Goal: Transaction & Acquisition: Purchase product/service

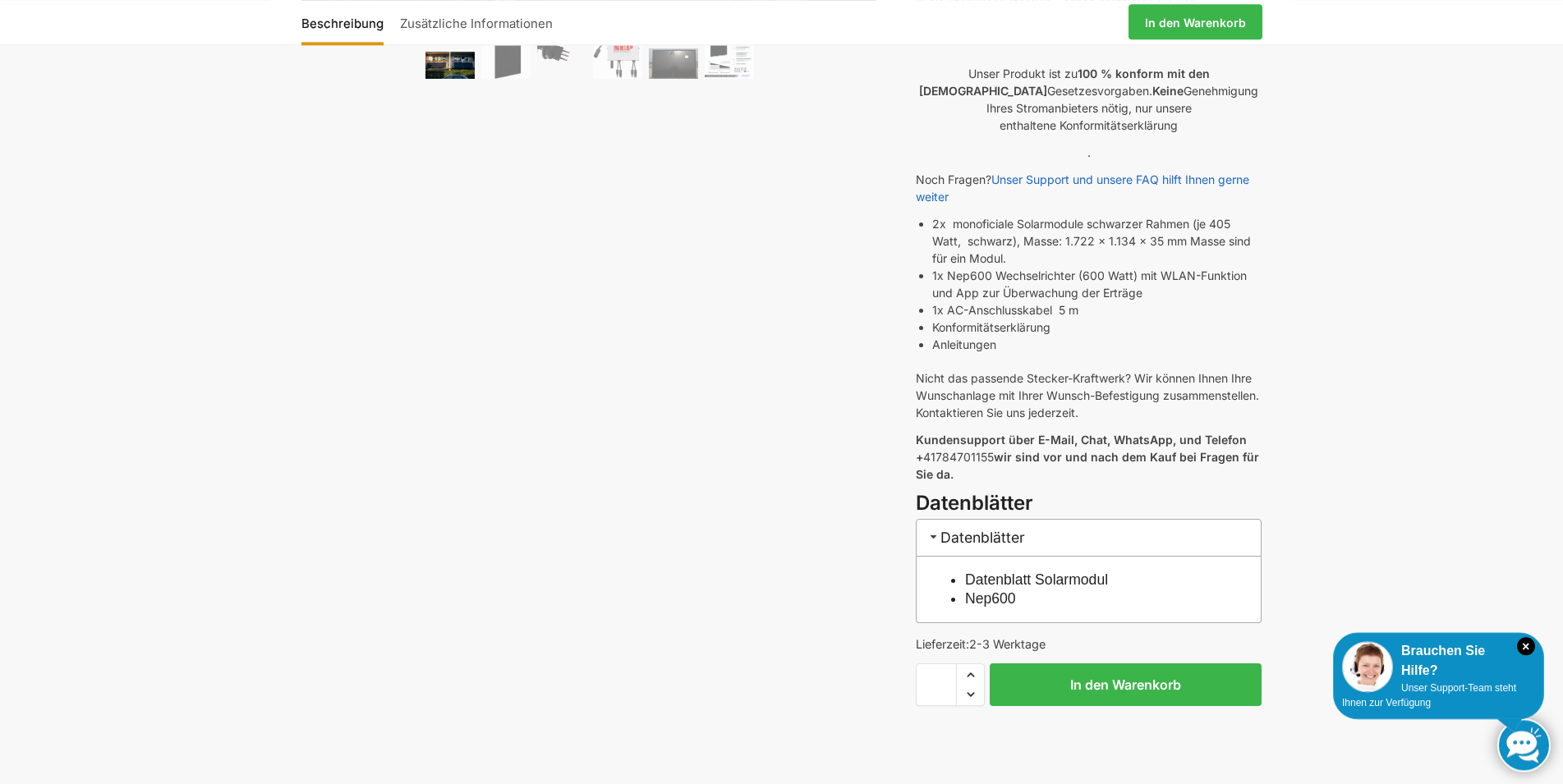
scroll to position [559, 0]
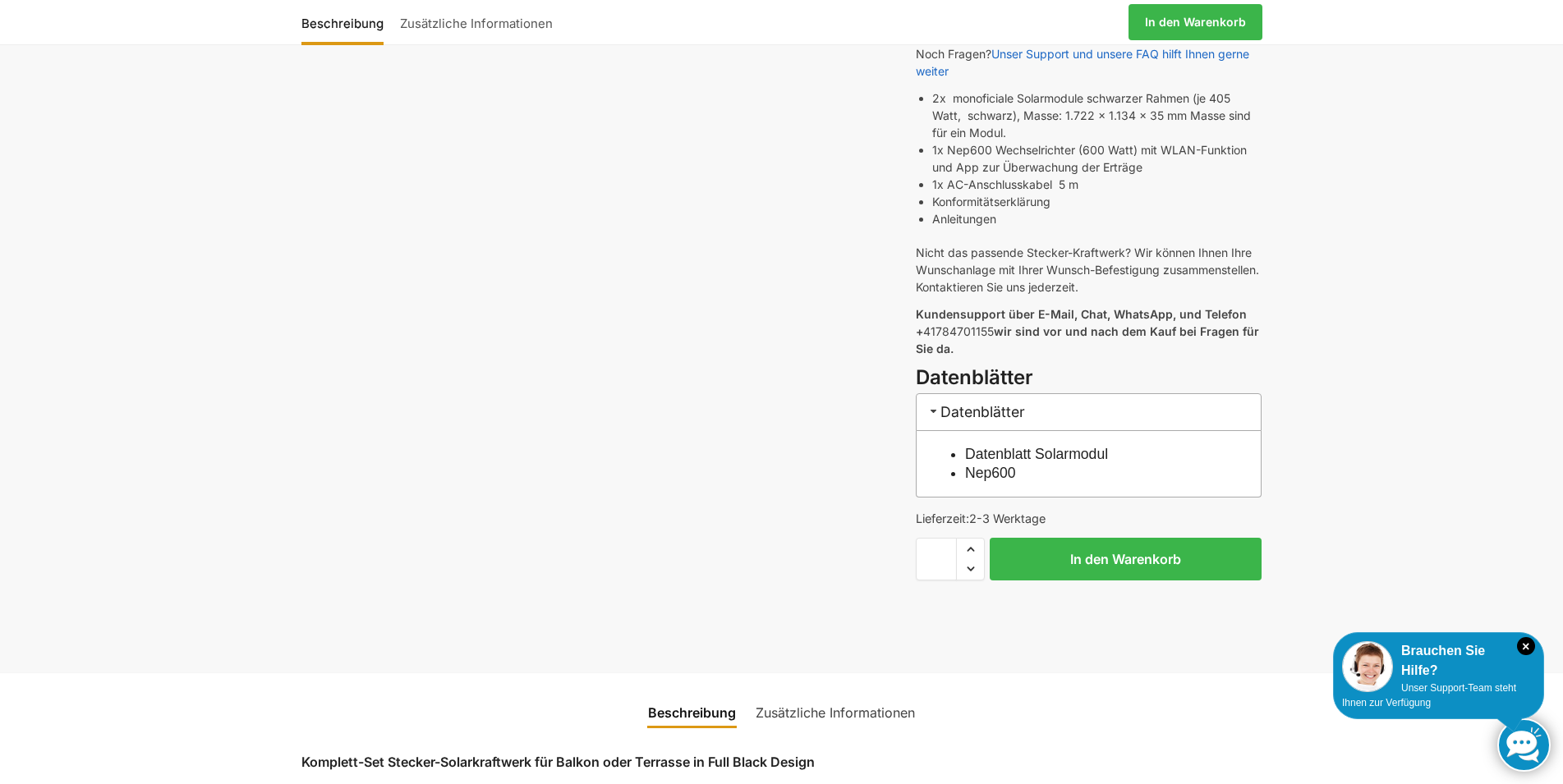
click at [1014, 465] on link "Nep600" at bounding box center [990, 473] width 51 height 16
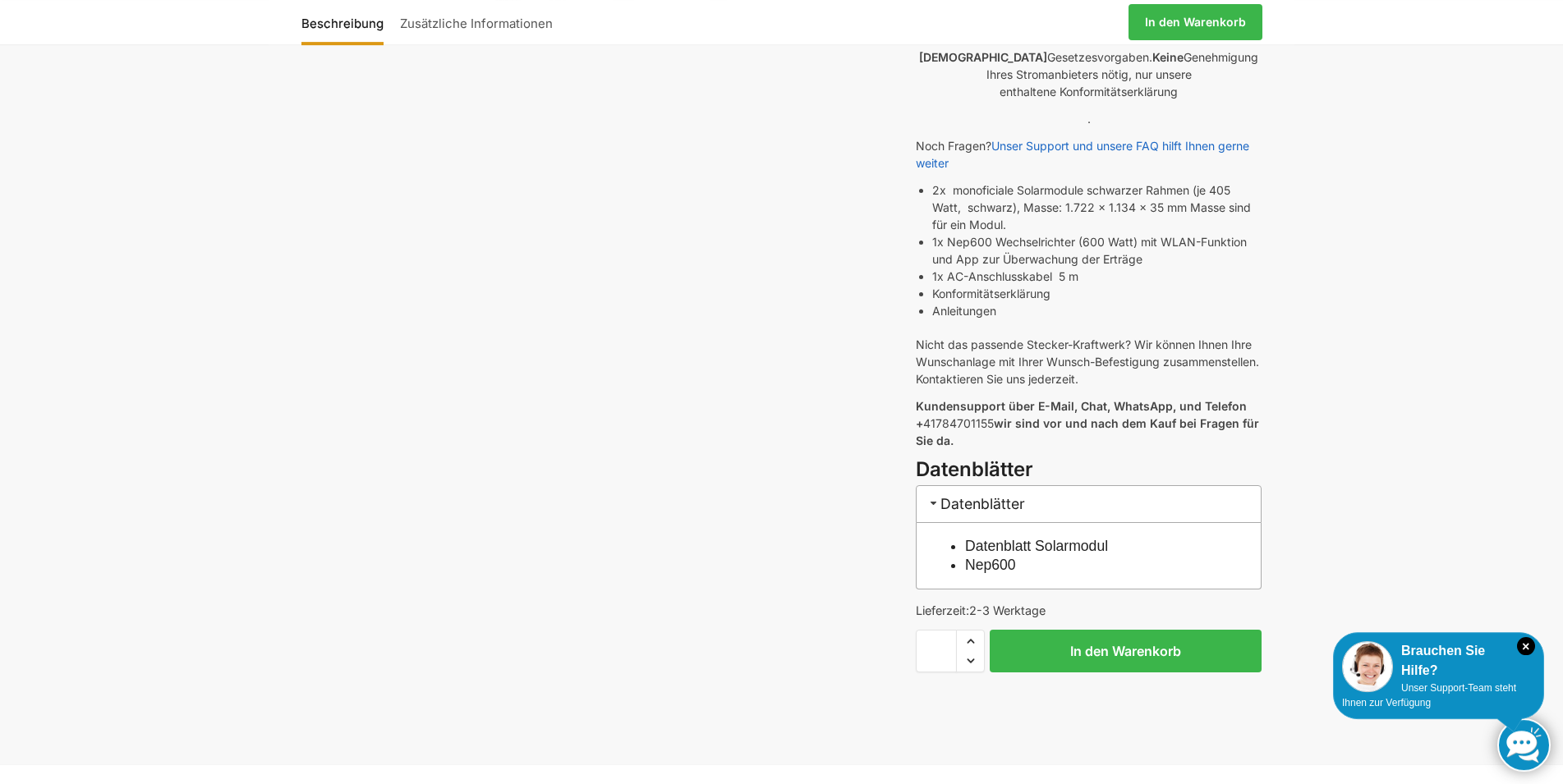
scroll to position [559, 0]
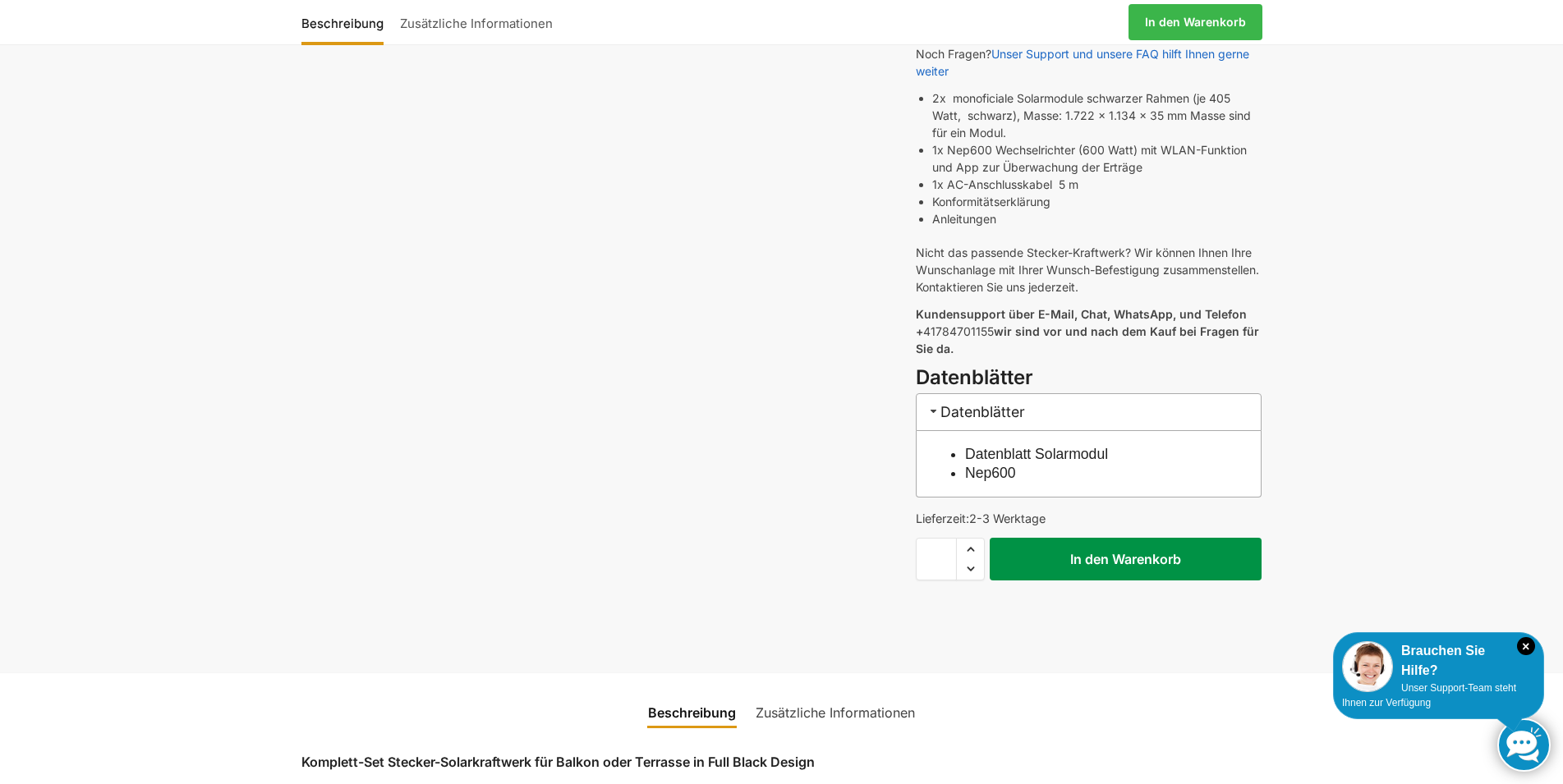
click at [1087, 552] on button "In den Warenkorb" at bounding box center [1126, 559] width 272 height 43
drag, startPoint x: 1090, startPoint y: 1104, endPoint x: 1089, endPoint y: 545, distance: 559.0
click at [1089, 545] on button "In den Warenkorb" at bounding box center [1126, 559] width 272 height 43
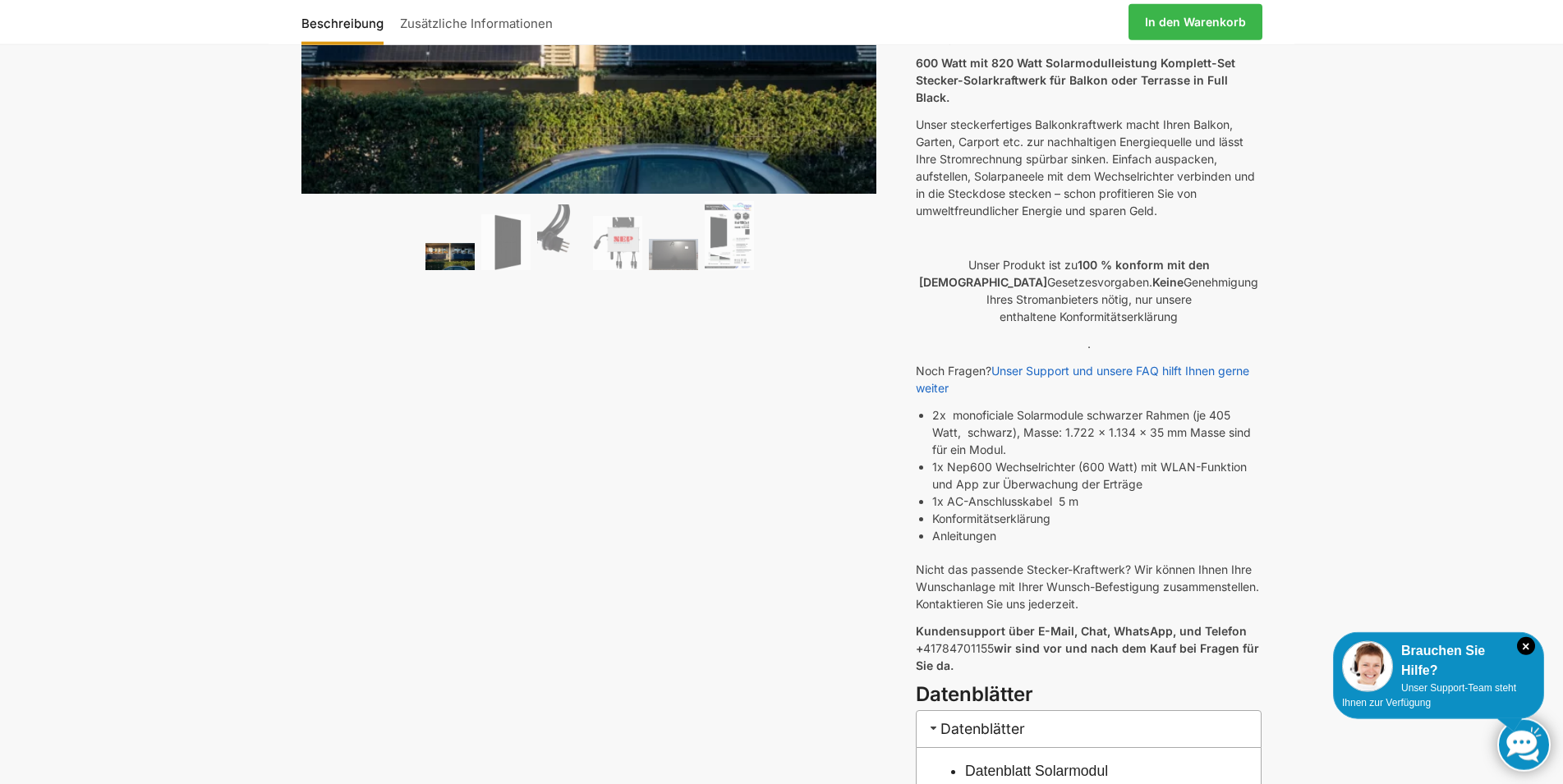
scroll to position [0, 0]
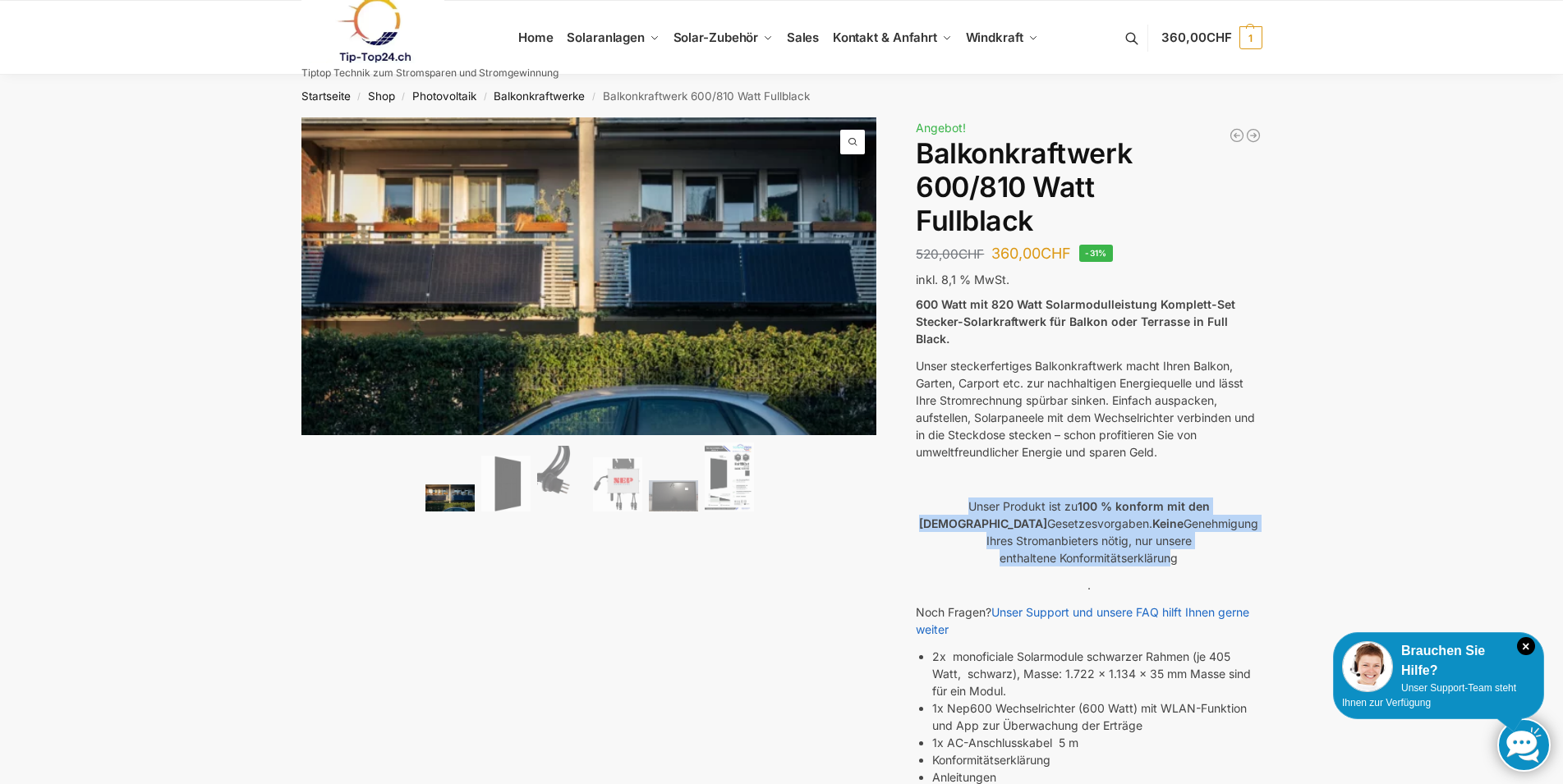
drag, startPoint x: 969, startPoint y: 490, endPoint x: 1168, endPoint y: 537, distance: 204.5
click at [1168, 537] on p "Unser Produkt ist zu 100 % konform mit den Schweizer Gesetzesvorgaben. Keine Ge…" at bounding box center [1089, 532] width 346 height 69
click at [1123, 514] on p "Unser Produkt ist zu 100 % konform mit den Schweizer Gesetzesvorgaben. Keine Ge…" at bounding box center [1089, 532] width 346 height 69
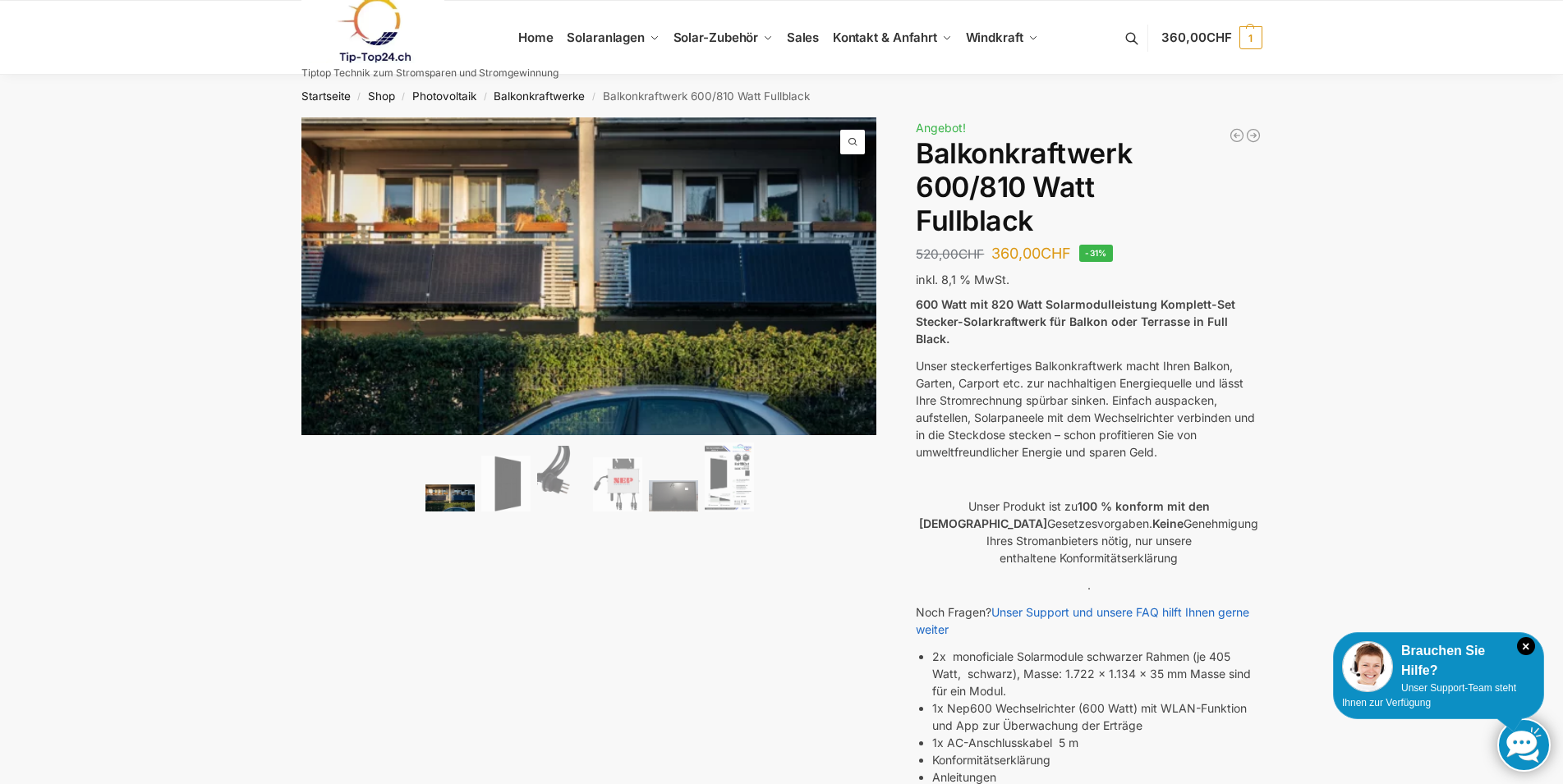
drag, startPoint x: 1107, startPoint y: 507, endPoint x: 1198, endPoint y: 538, distance: 96.1
click at [1198, 538] on p "Unser Produkt ist zu 100 % konform mit den Schweizer Gesetzesvorgaben. Keine Ge…" at bounding box center [1089, 532] width 346 height 69
copy p "Keine Genehmigung Ihres Stromanbieters nötig, nur unsere enthaltene Konformität…"
click at [855, 602] on div "🔍 Previous Next Beschreibung Zusätzliche Informationen 520,00 CHF Ursprüngliche…" at bounding box center [782, 674] width 1030 height 1114
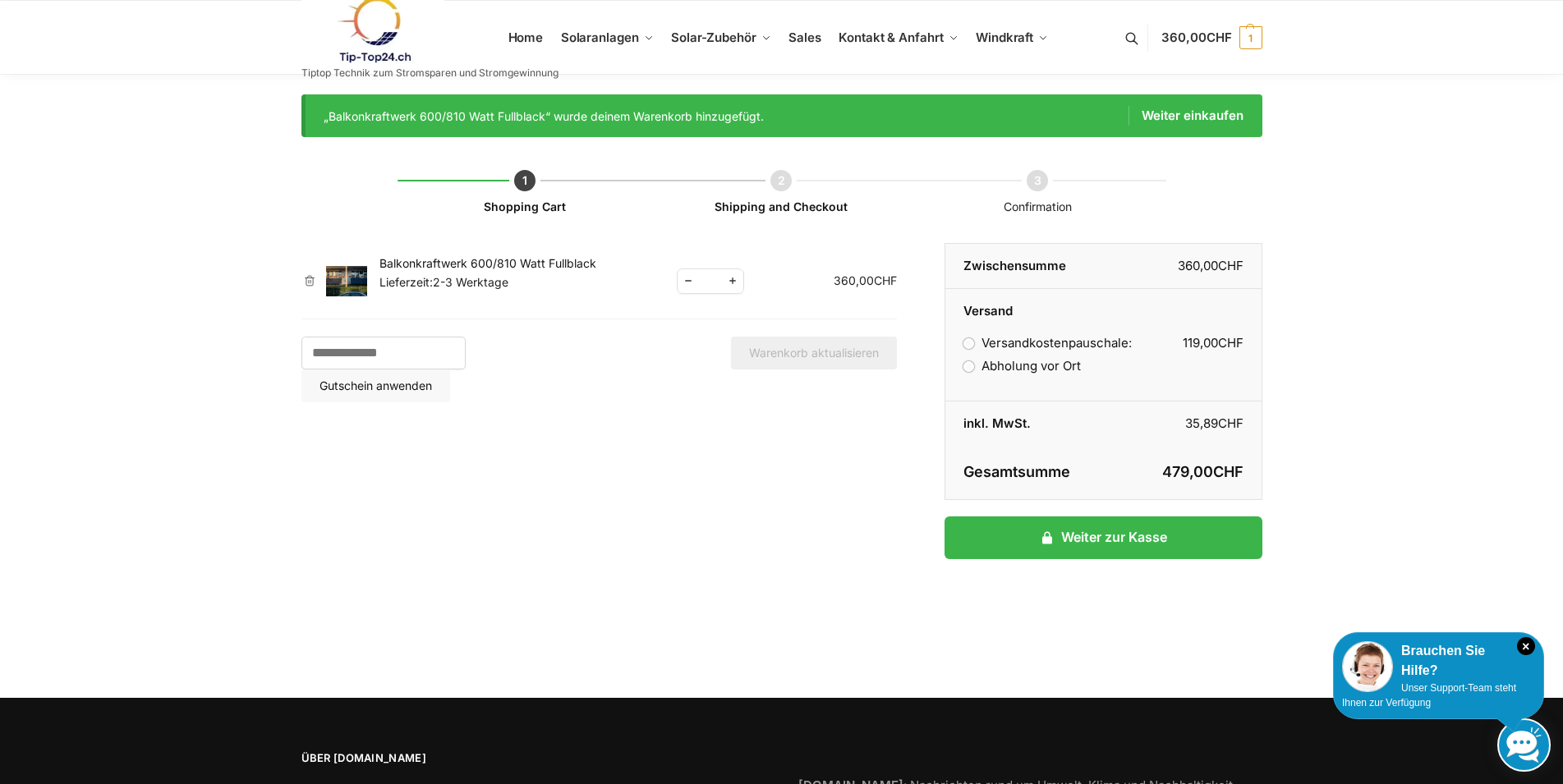
click at [732, 282] on span "Increase quantity" at bounding box center [733, 280] width 21 height 20
type input "*"
click at [765, 346] on button "Warenkorb aktualisieren" at bounding box center [814, 353] width 166 height 33
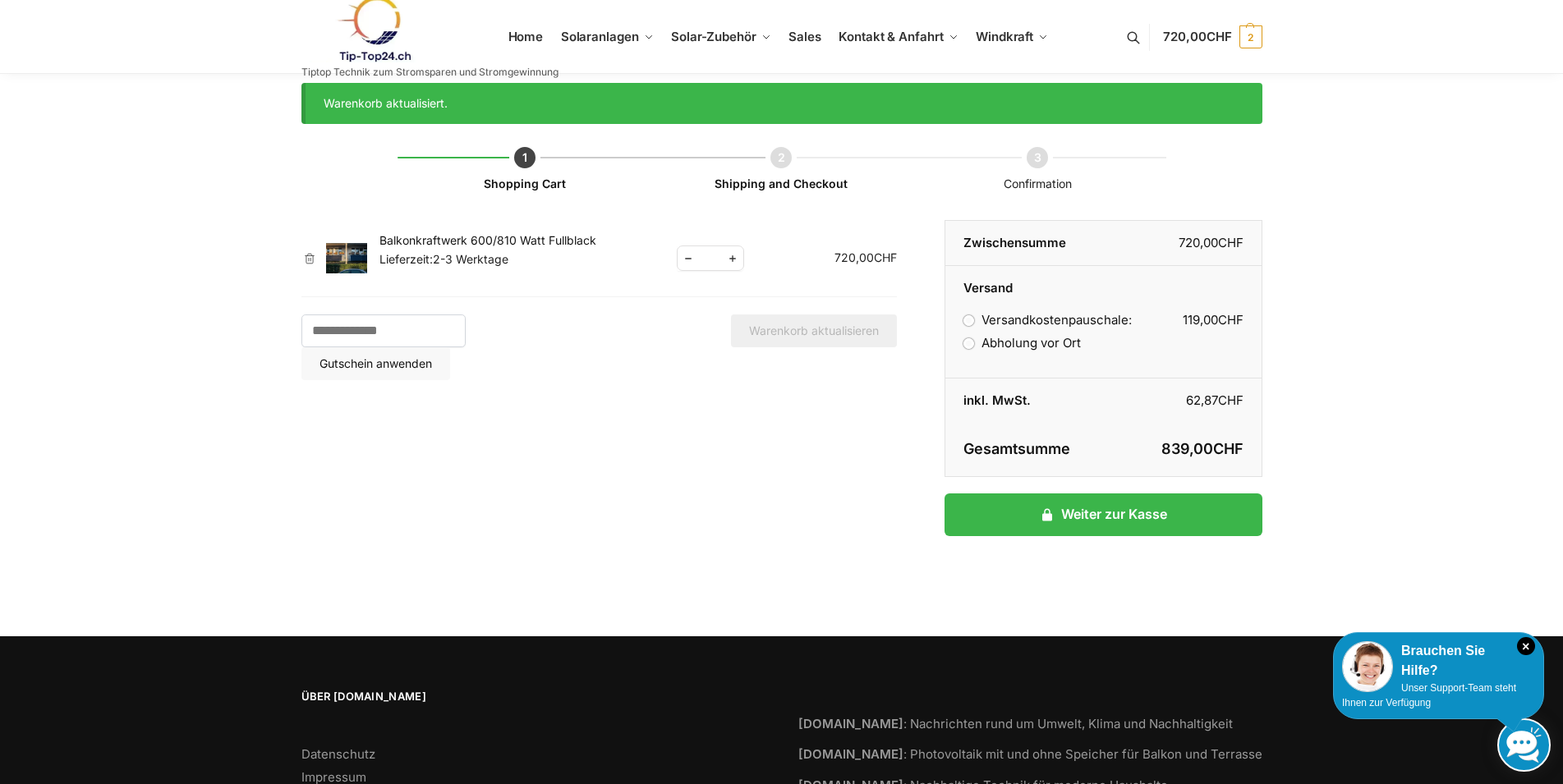
scroll to position [19, 0]
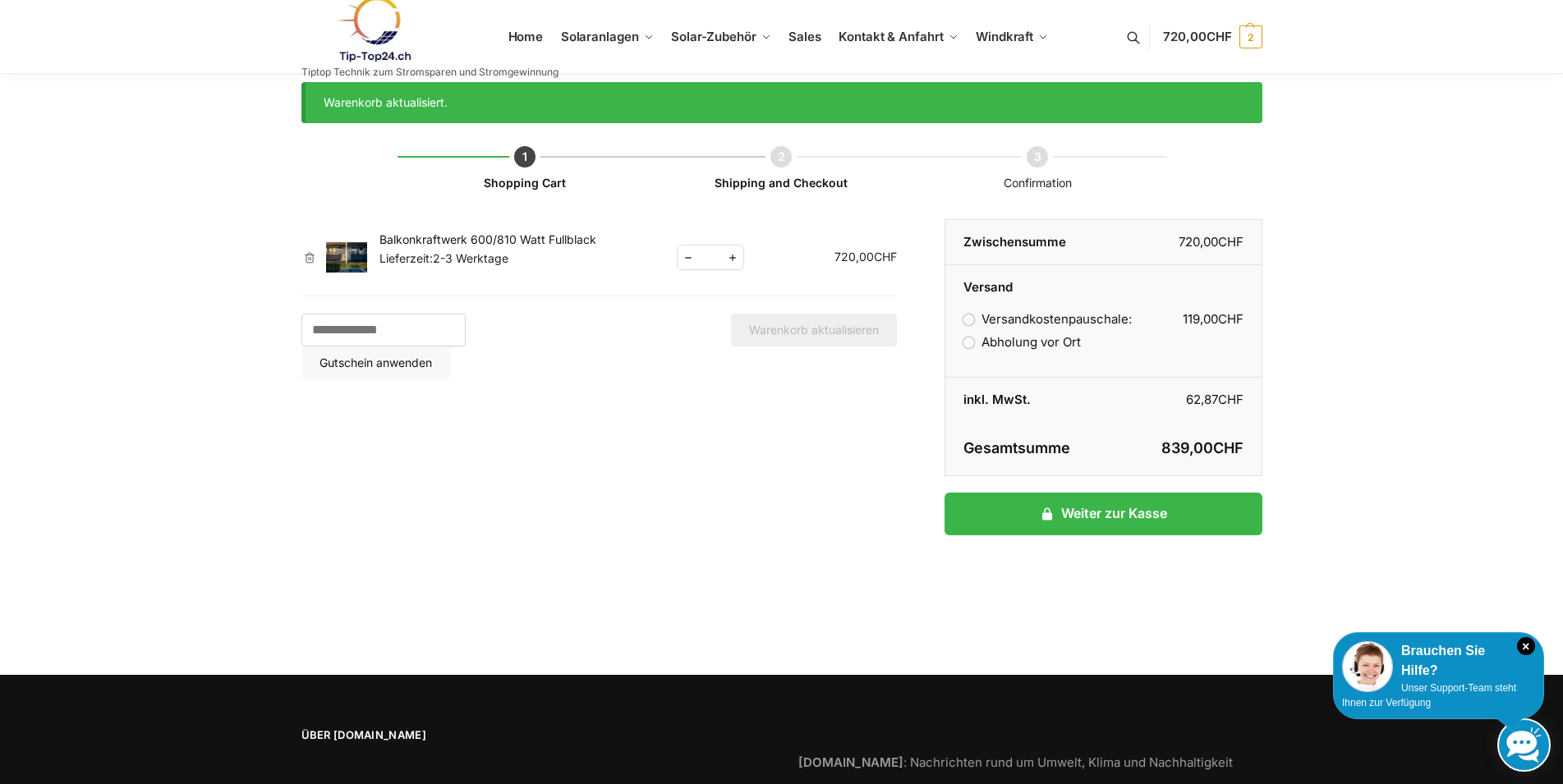
click at [965, 345] on label "Abholung vor Ort" at bounding box center [1021, 342] width 117 height 15
click at [304, 255] on link "×" at bounding box center [310, 258] width 16 height 12
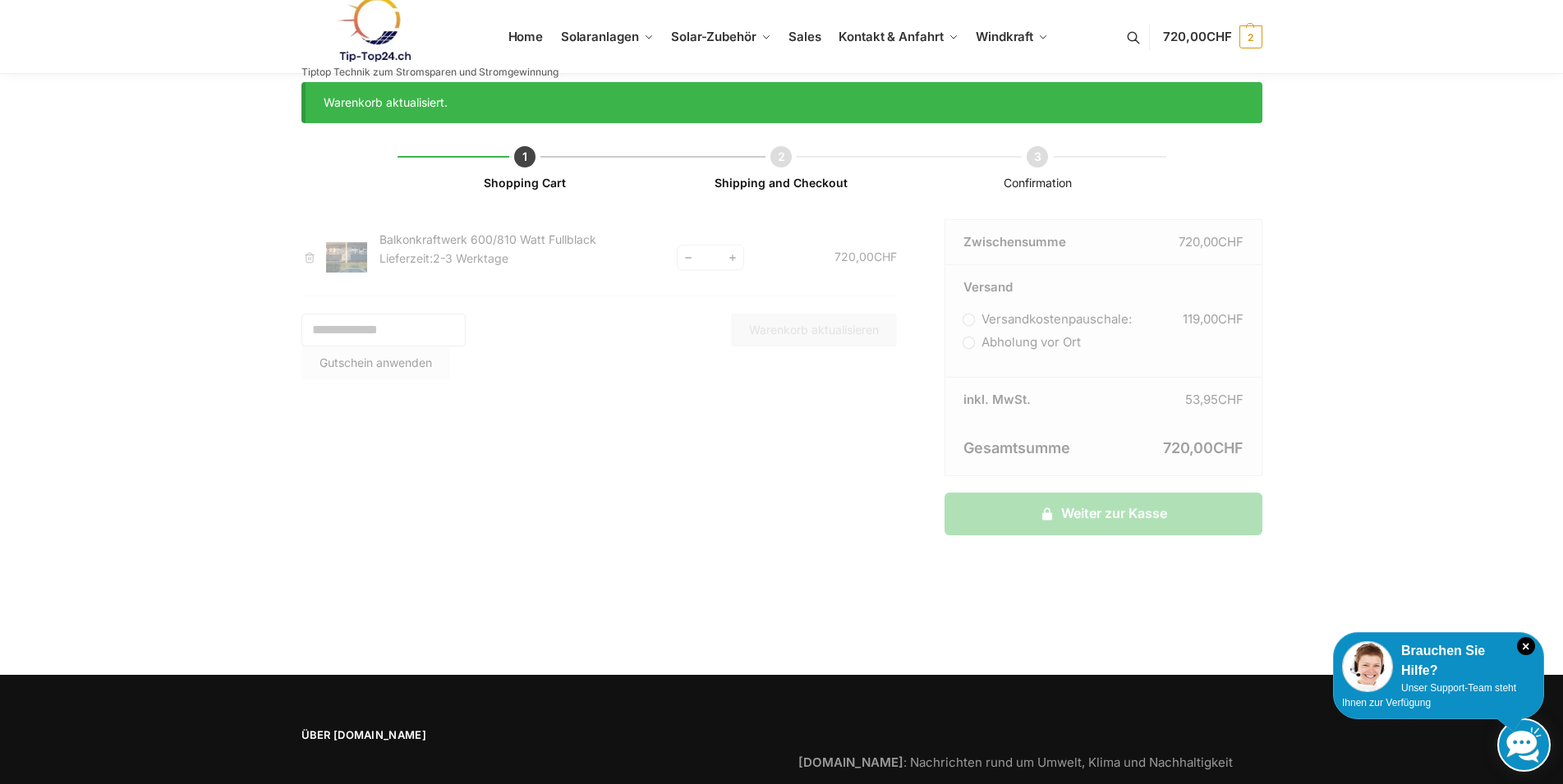
scroll to position [8, 0]
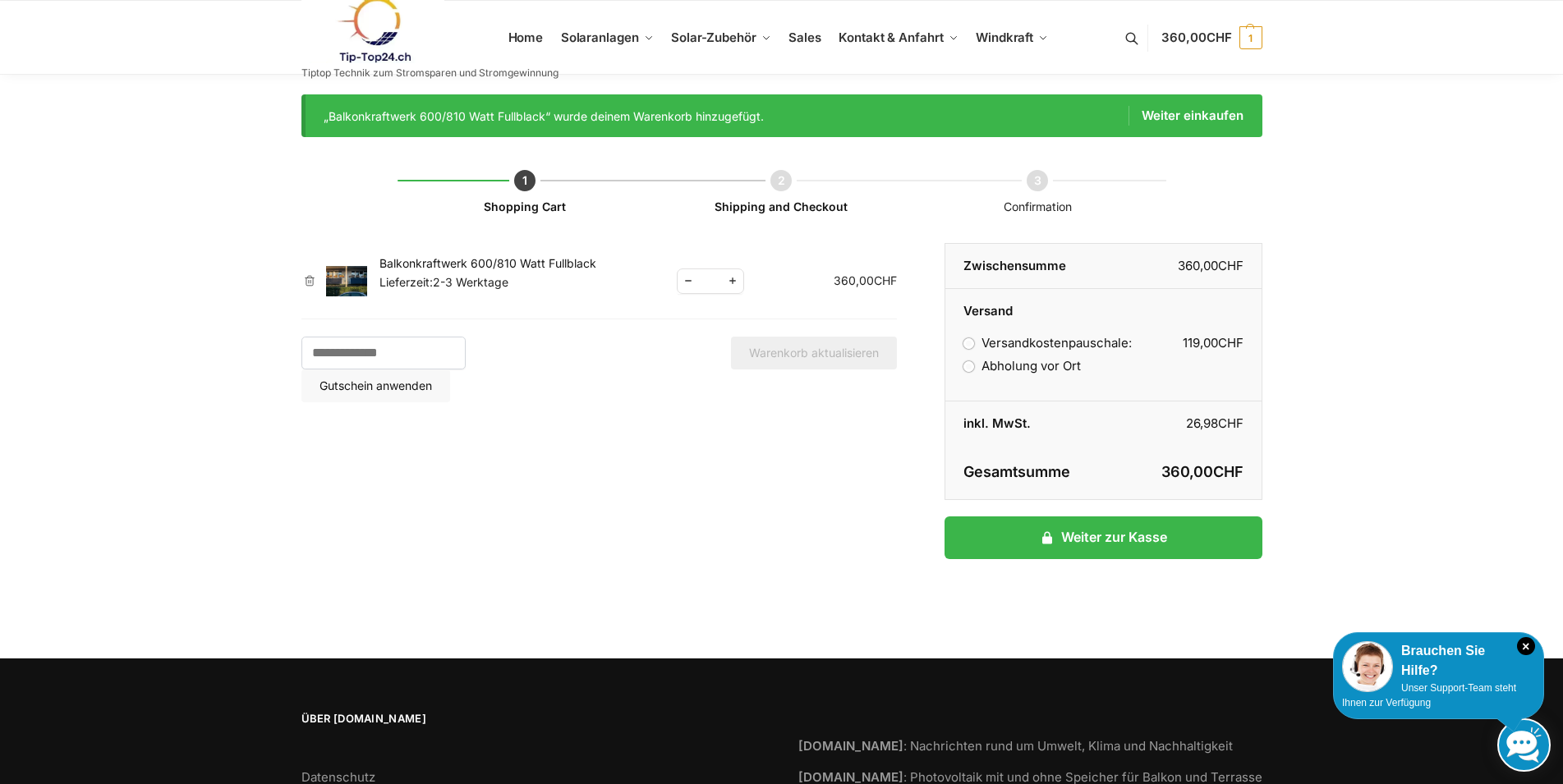
click at [969, 366] on label "Abholung vor Ort" at bounding box center [1021, 365] width 117 height 15
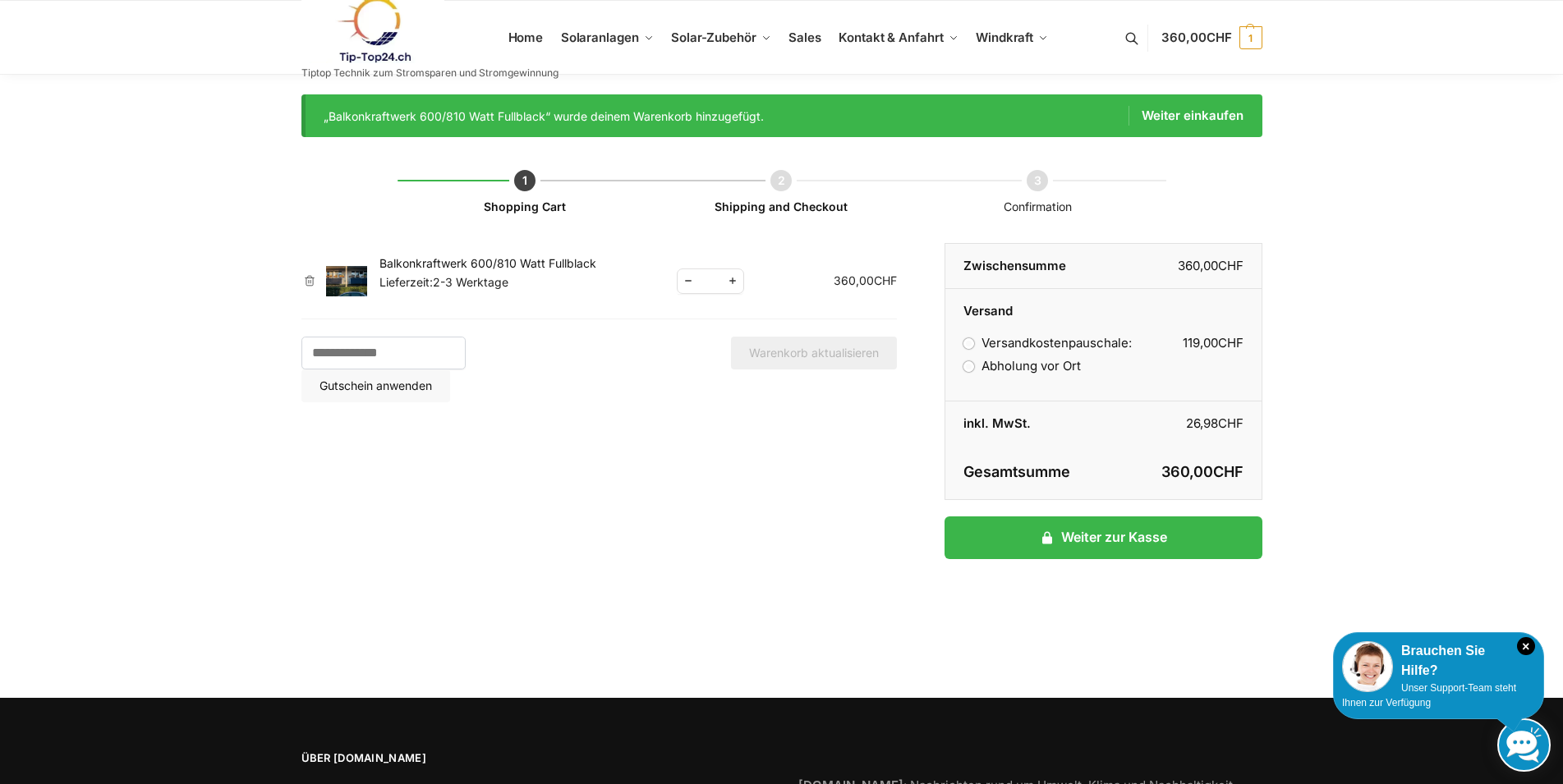
click at [969, 366] on label "Abholung vor Ort" at bounding box center [1021, 365] width 117 height 15
click at [734, 284] on span "Increase quantity" at bounding box center [733, 280] width 21 height 20
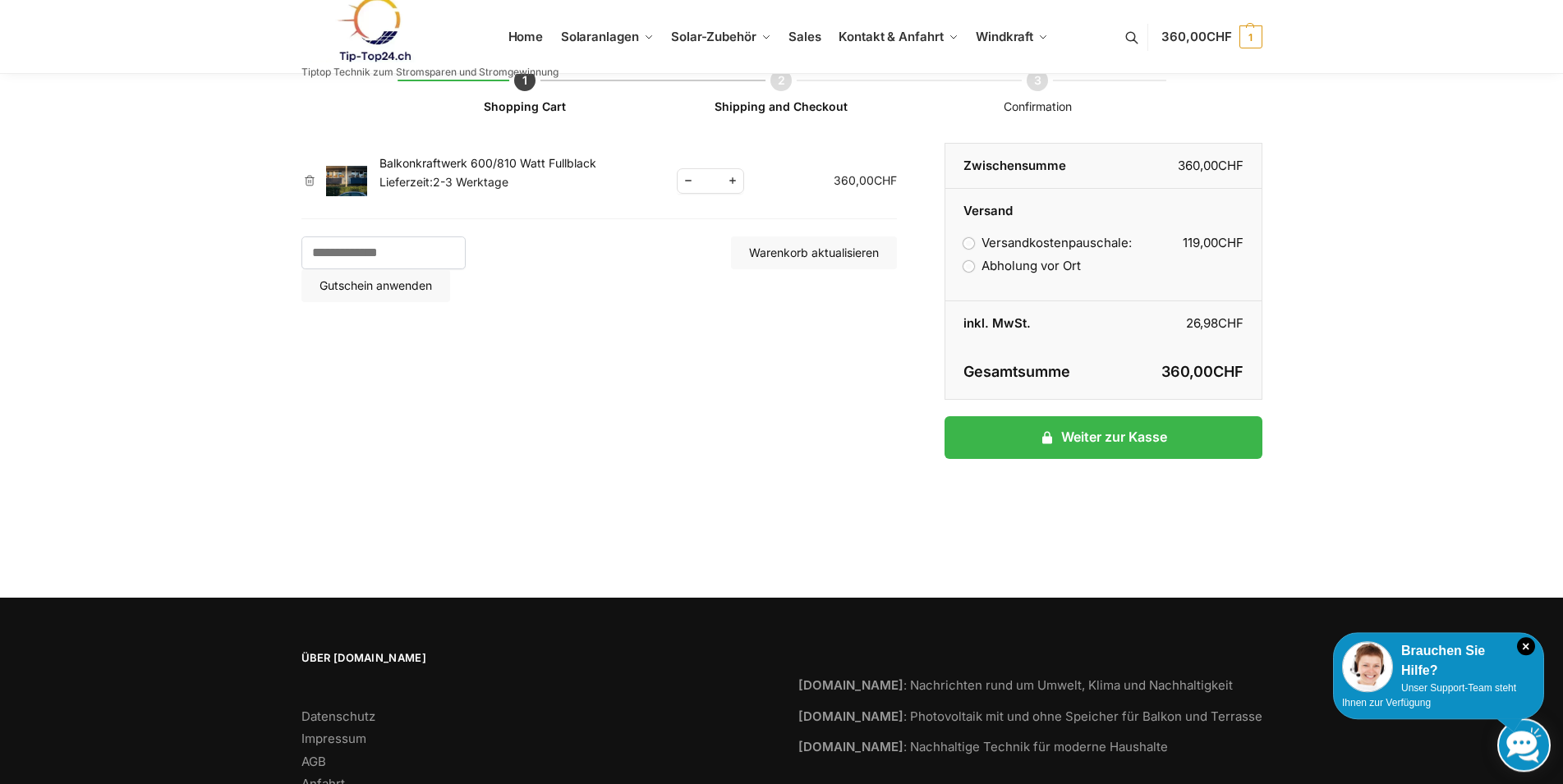
scroll to position [166, 0]
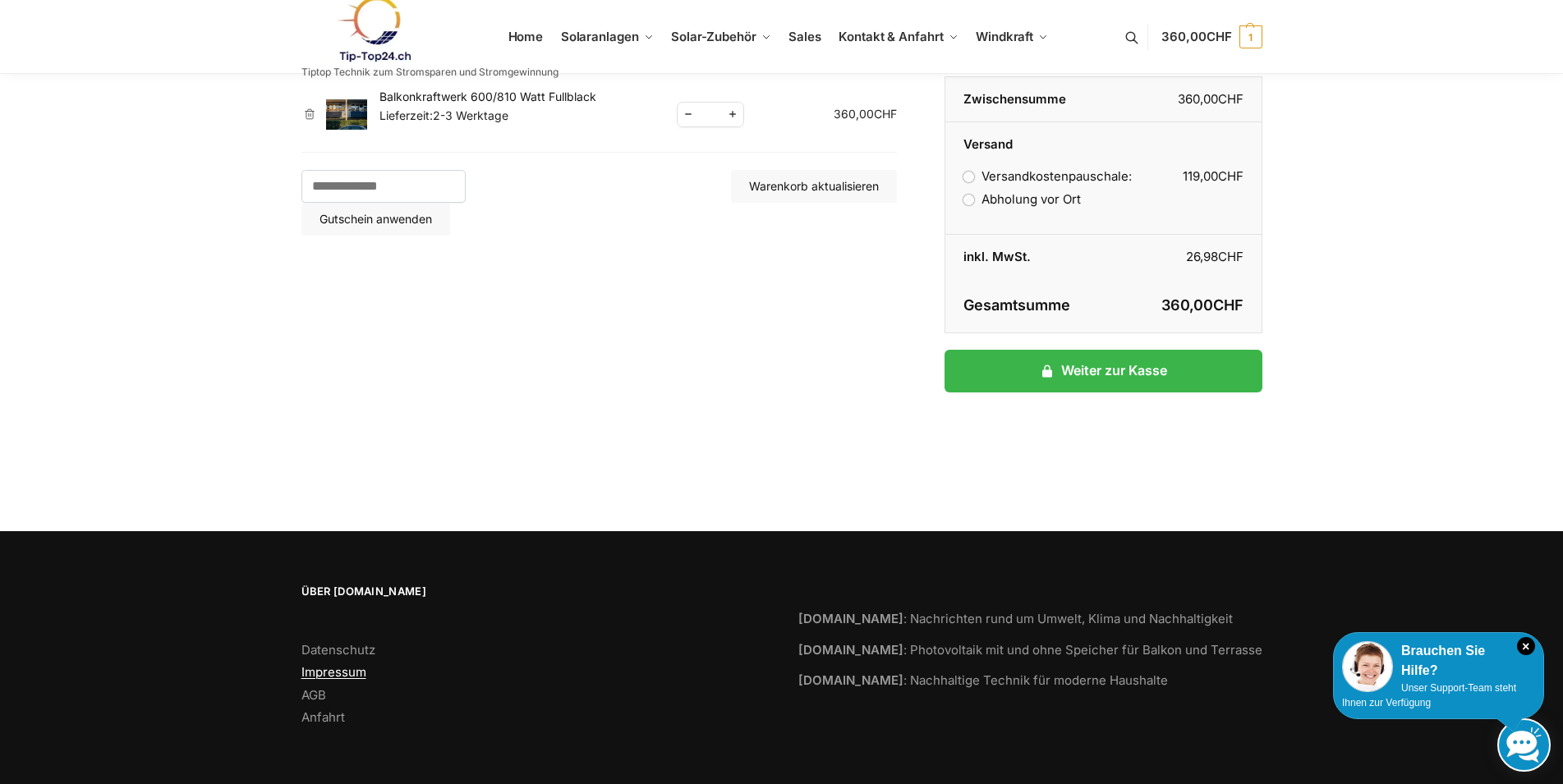
click at [327, 679] on link "Impressum" at bounding box center [334, 672] width 65 height 15
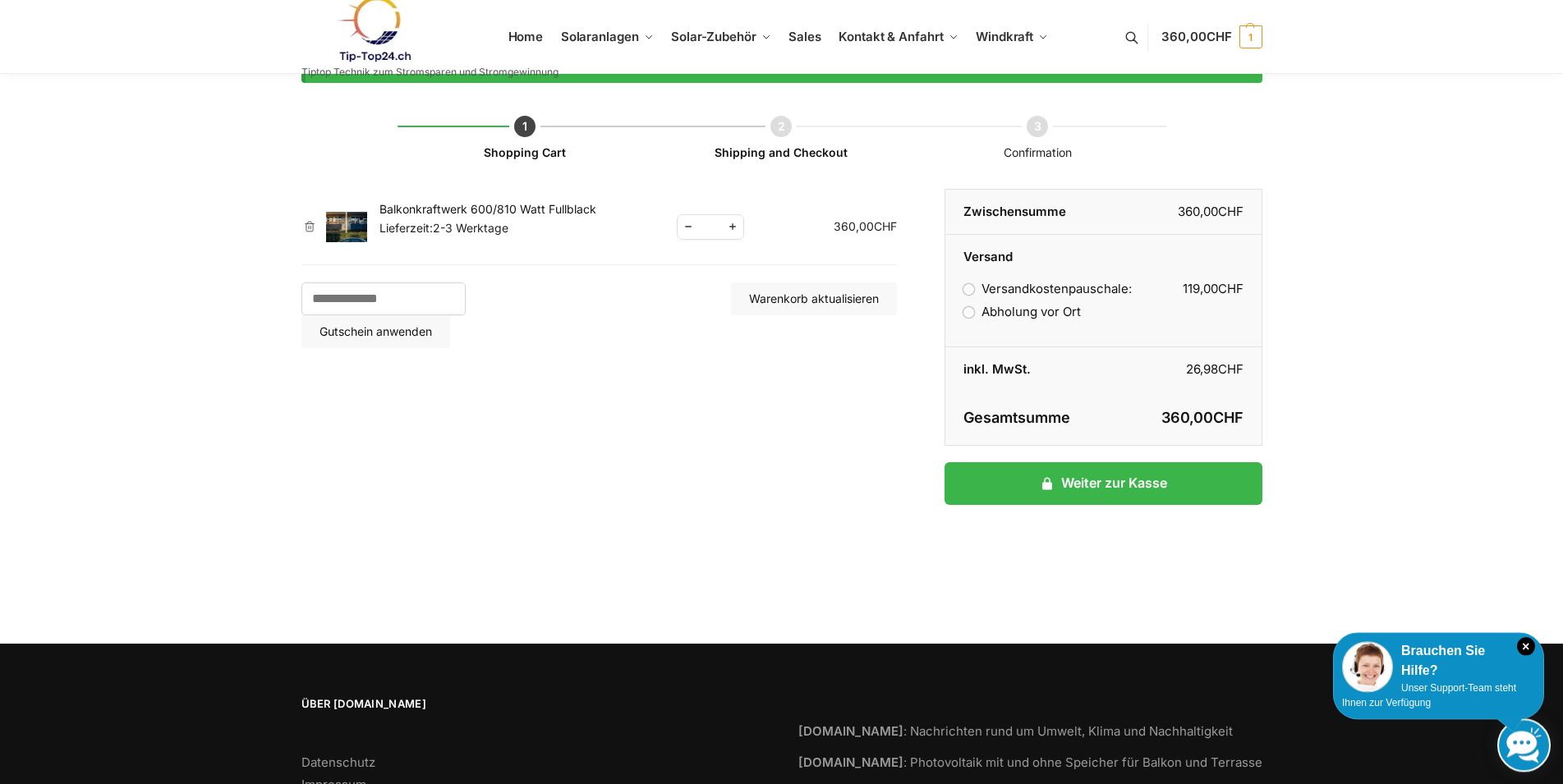
scroll to position [0, 0]
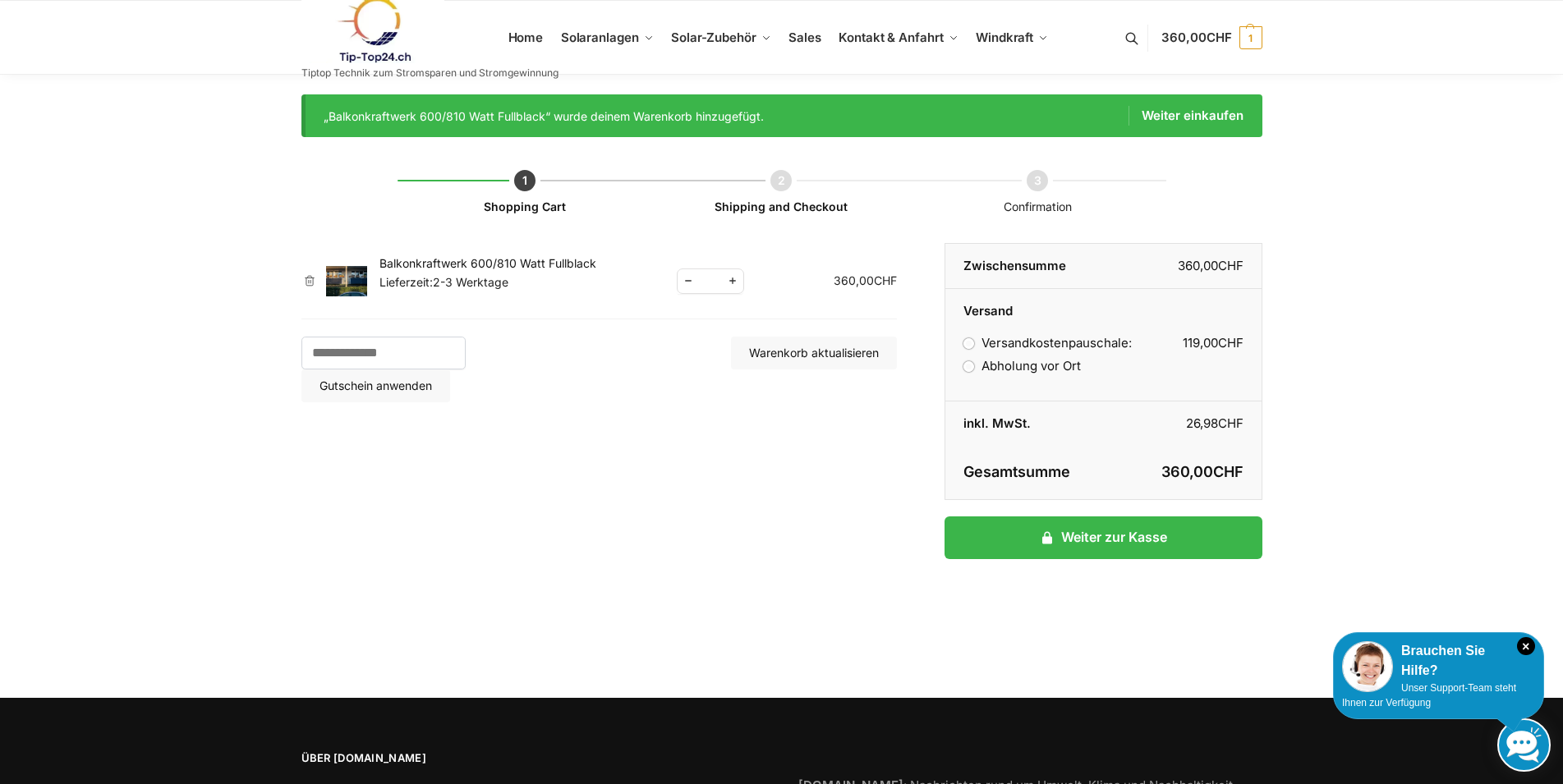
click at [968, 345] on label "Versandkostenpauschale: 119,00 CHF" at bounding box center [1047, 343] width 167 height 15
click at [974, 366] on label "Abholung vor Ort" at bounding box center [1021, 365] width 117 height 15
click at [689, 285] on span "Reduce quantity" at bounding box center [689, 280] width 21 height 20
click at [734, 284] on span "Increase quantity" at bounding box center [733, 280] width 21 height 20
type input "*"
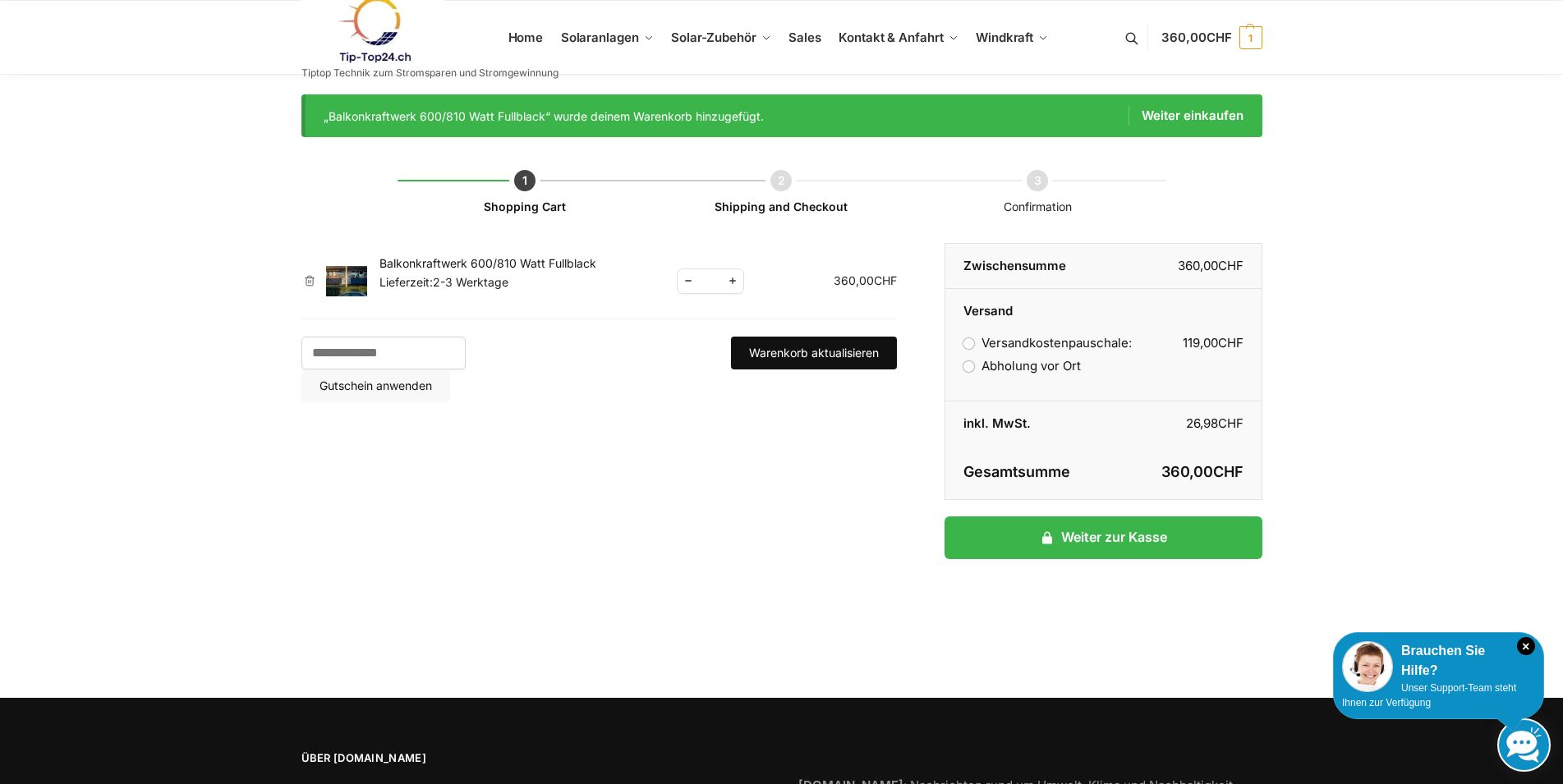
click at [787, 341] on button "Warenkorb aktualisieren" at bounding box center [814, 353] width 166 height 33
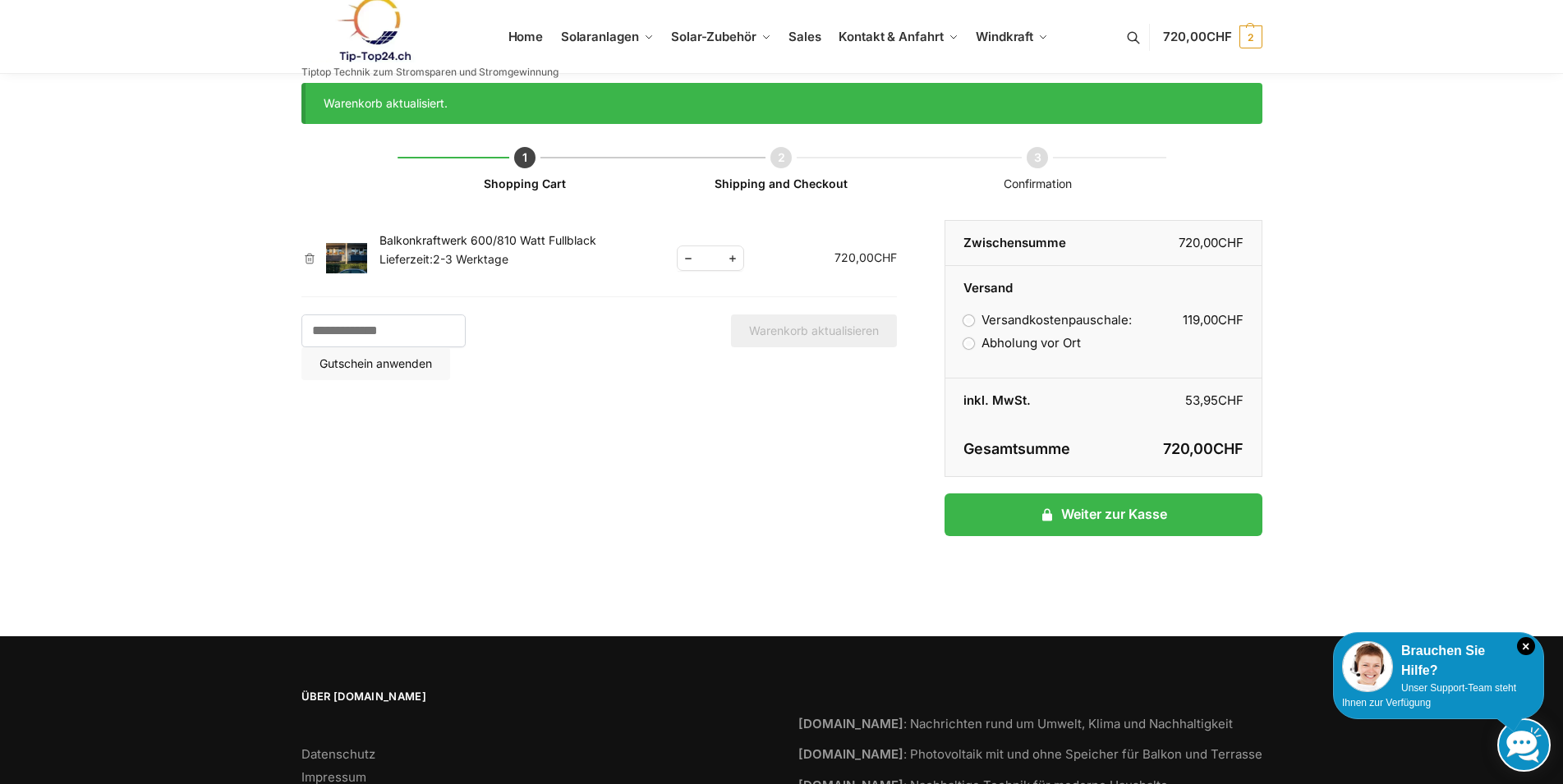
scroll to position [19, 0]
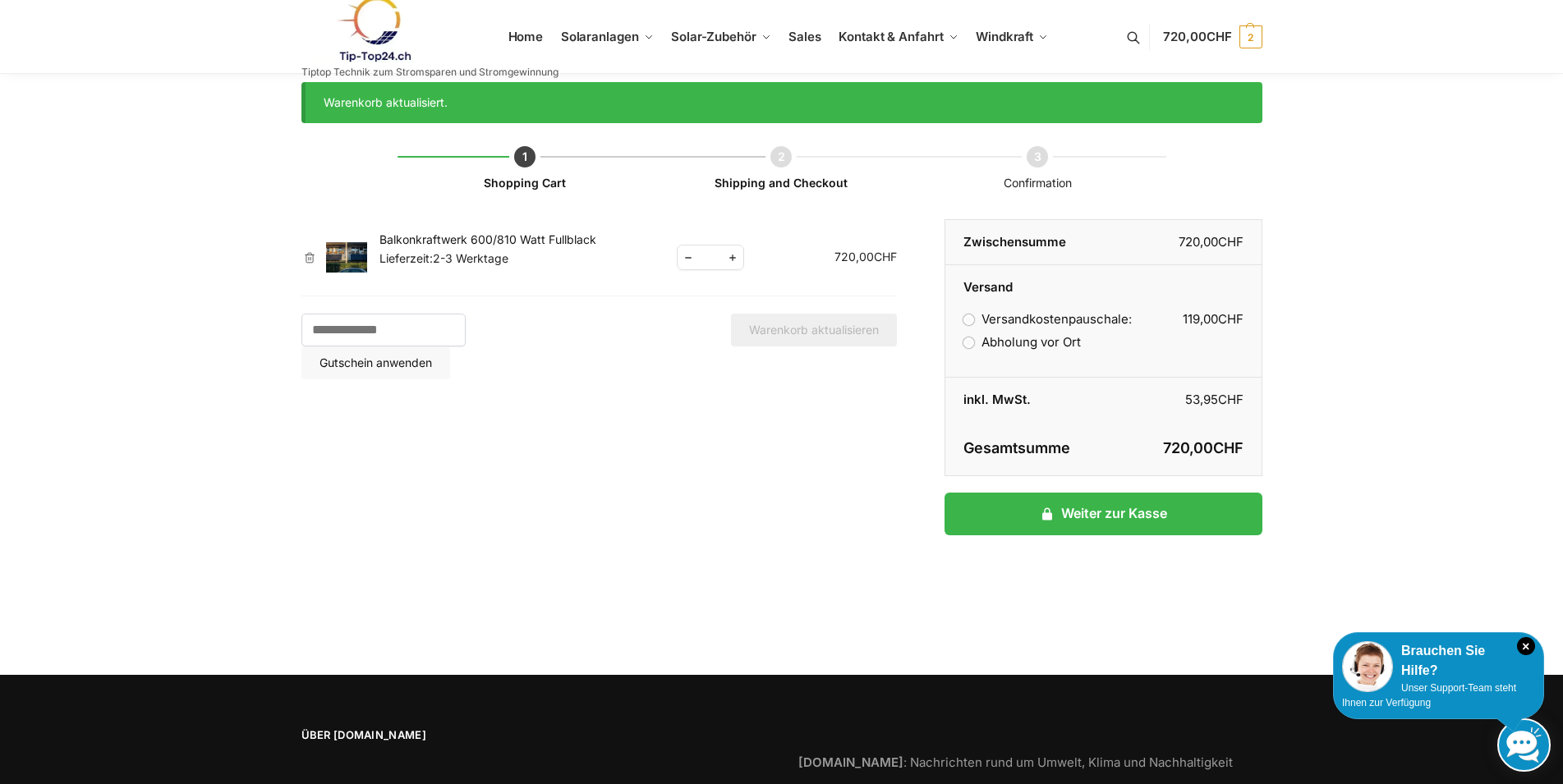
click at [690, 257] on span "Reduce quantity" at bounding box center [689, 257] width 21 height 20
type input "*"
click at [789, 331] on button "Warenkorb aktualisieren" at bounding box center [814, 330] width 166 height 33
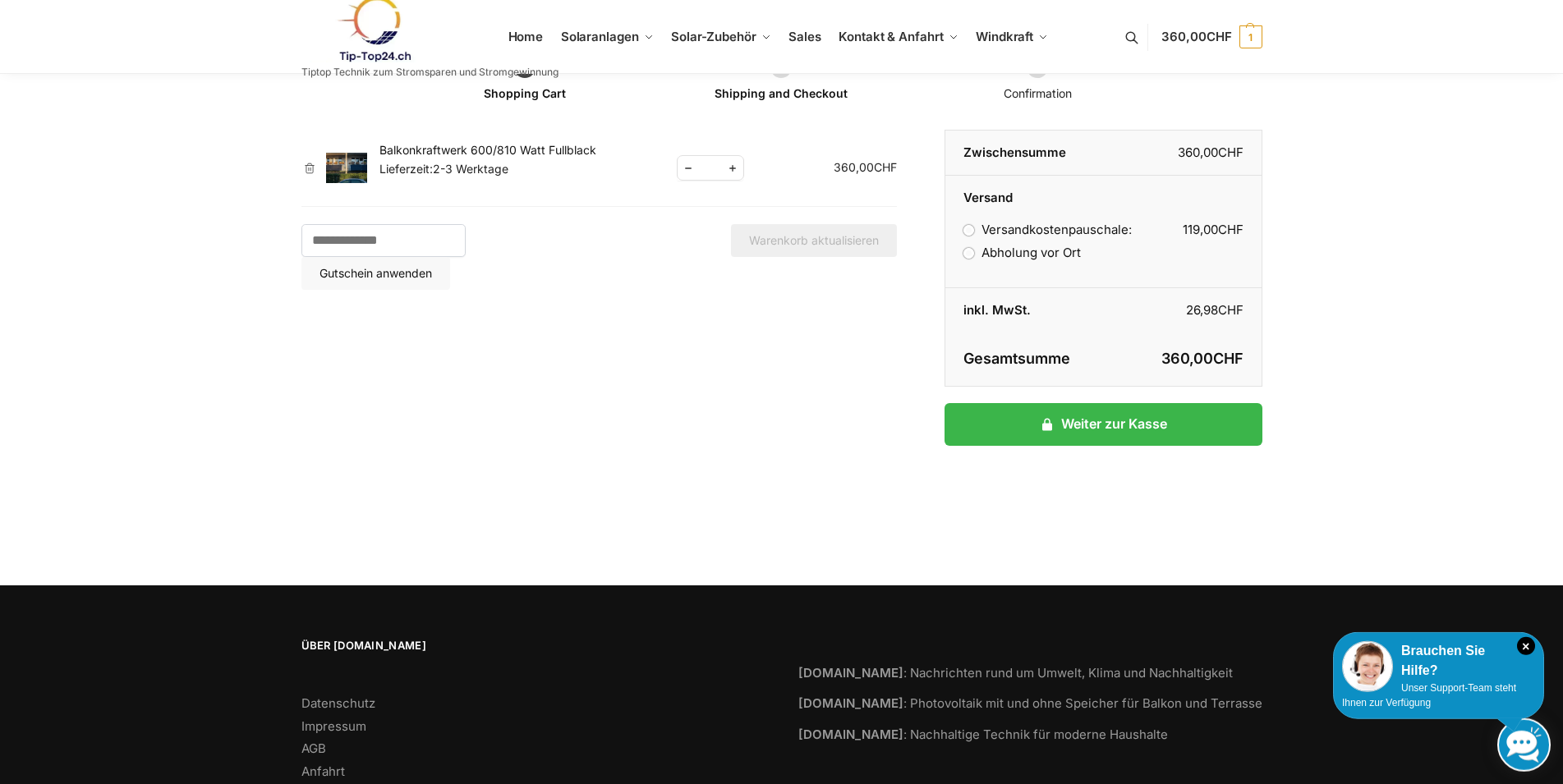
scroll to position [161, 0]
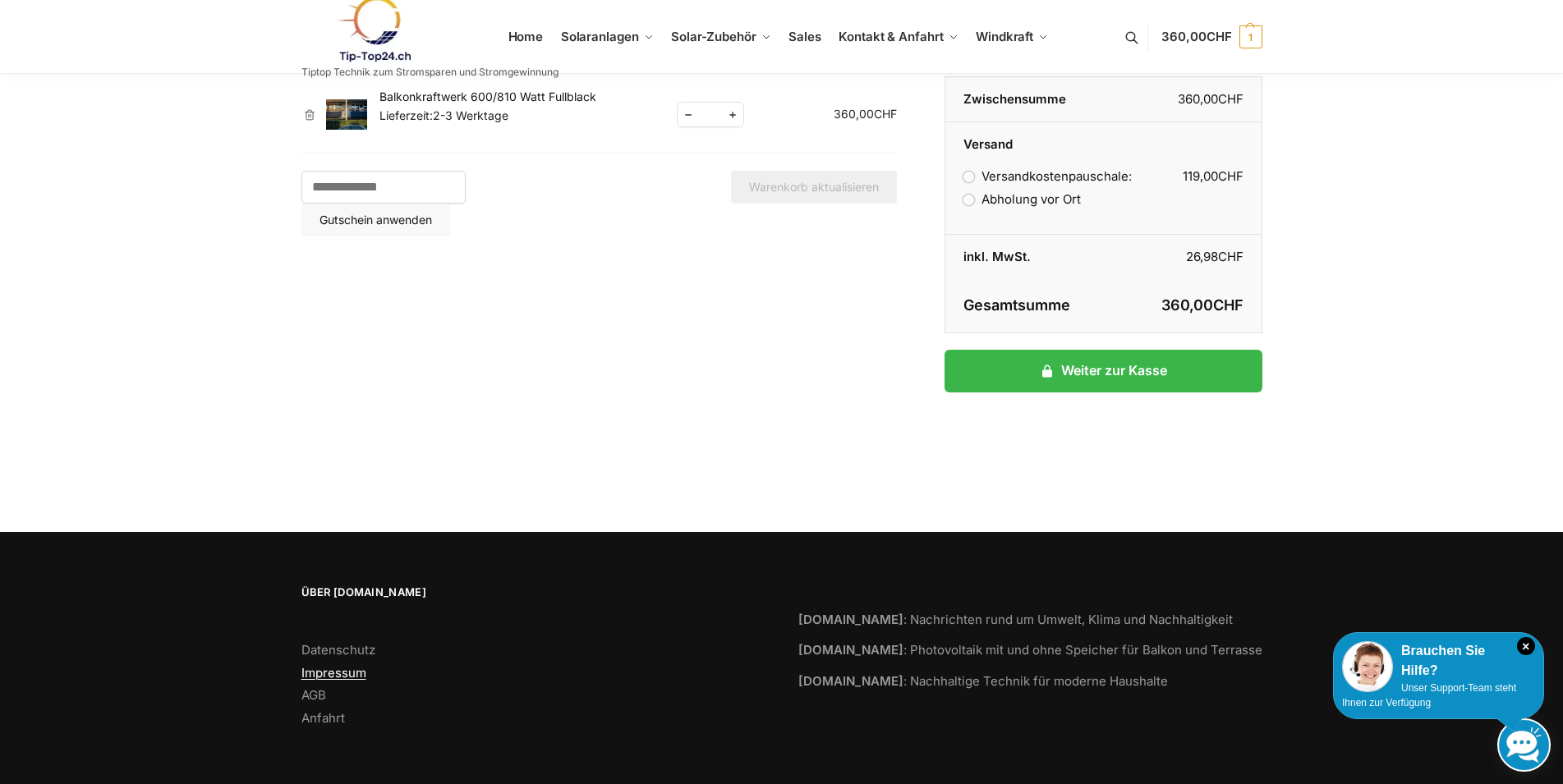
click at [339, 673] on link "Impressum" at bounding box center [334, 673] width 65 height 15
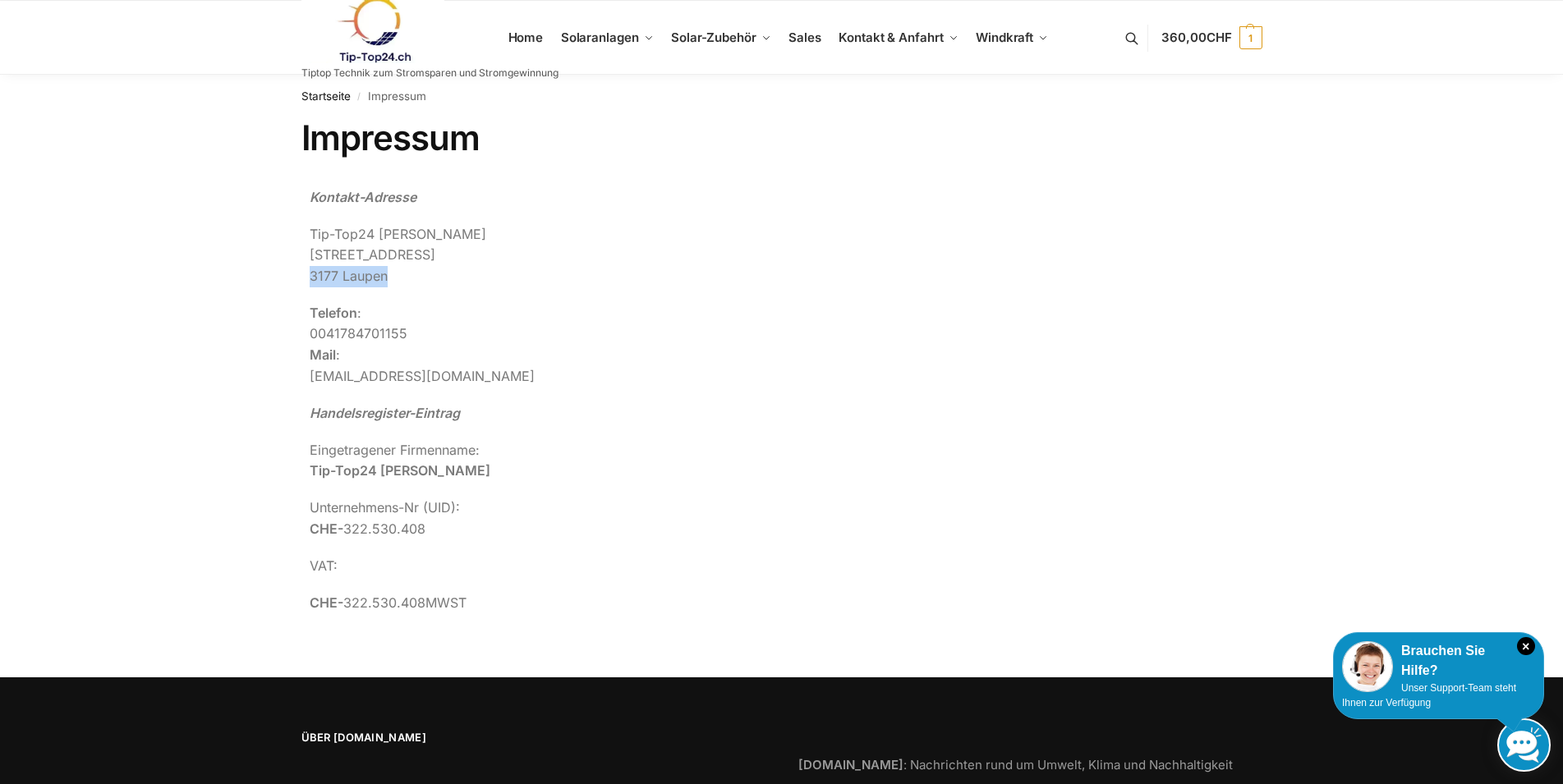
drag, startPoint x: 313, startPoint y: 276, endPoint x: 390, endPoint y: 276, distance: 77.0
click at [390, 276] on p "Tip-Top24 [PERSON_NAME][GEOGRAPHIC_DATA][STREET_ADDRESS]" at bounding box center [666, 255] width 714 height 63
copy p "3177 Laupen"
drag, startPoint x: 310, startPoint y: 251, endPoint x: 385, endPoint y: 276, distance: 79.1
click at [385, 276] on p "Tip-Top24 [PERSON_NAME][GEOGRAPHIC_DATA][STREET_ADDRESS]" at bounding box center [666, 255] width 714 height 63
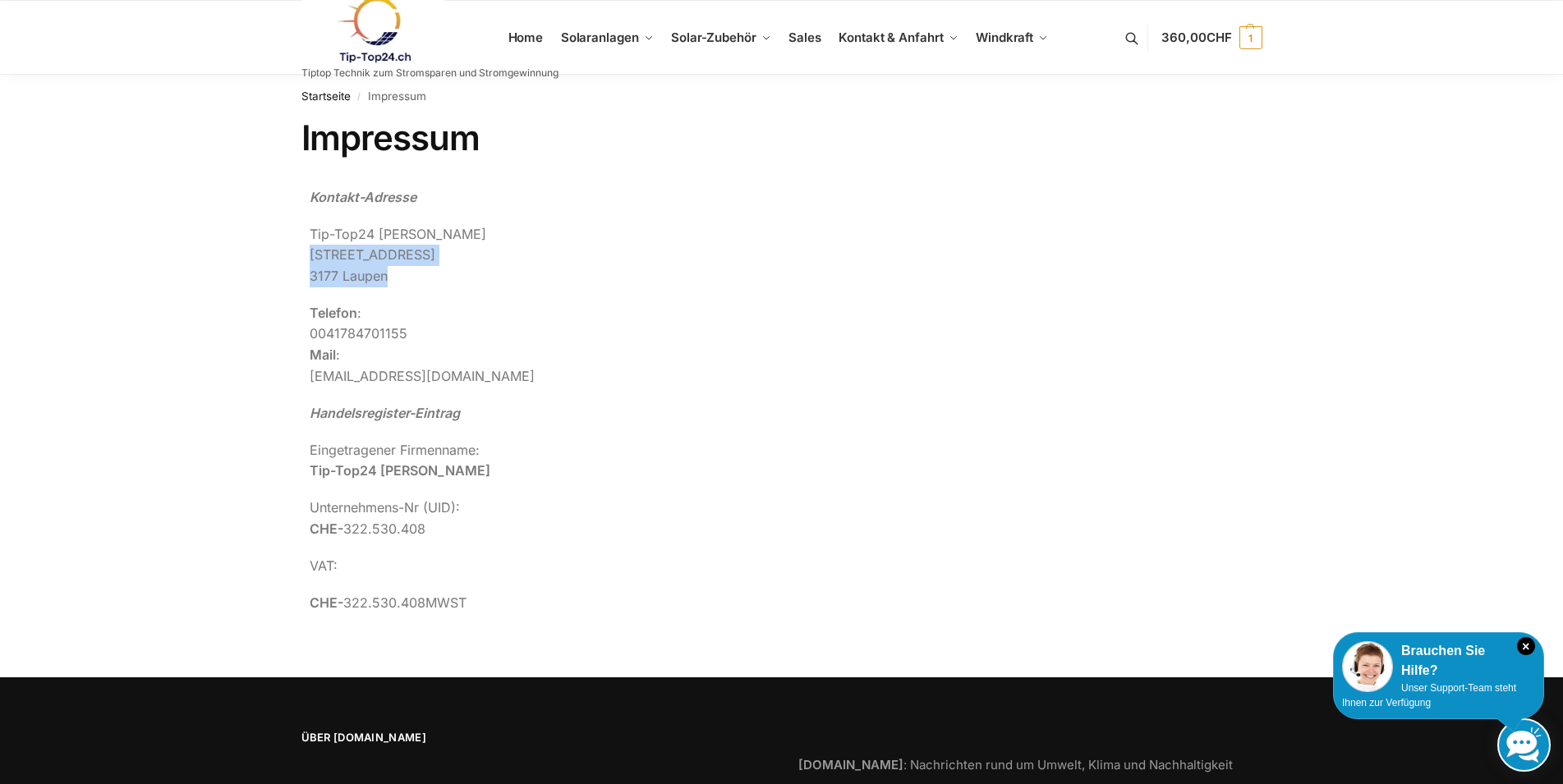
copy p "[STREET_ADDRESS]"
drag, startPoint x: 305, startPoint y: 236, endPoint x: 447, endPoint y: 276, distance: 147.5
click at [447, 276] on div "Kontakt-Adresse Tip-Top24 [PERSON_NAME][GEOGRAPHIC_DATA][STREET_ADDRESS] Telefo…" at bounding box center [666, 408] width 730 height 459
copy p "Tip-Top24 [PERSON_NAME][GEOGRAPHIC_DATA][STREET_ADDRESS]"
